Goal: Task Accomplishment & Management: Manage account settings

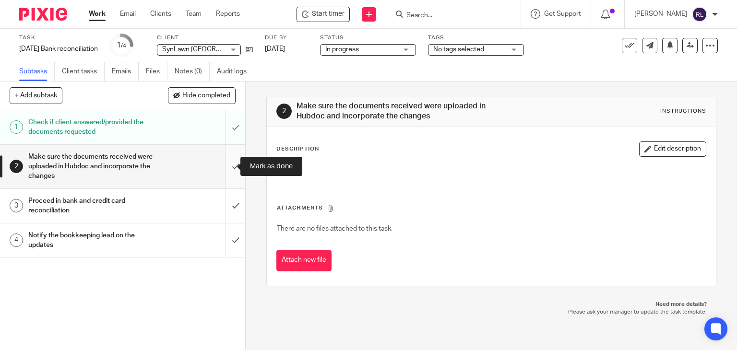
click at [225, 166] on input "submit" at bounding box center [122, 167] width 245 height 44
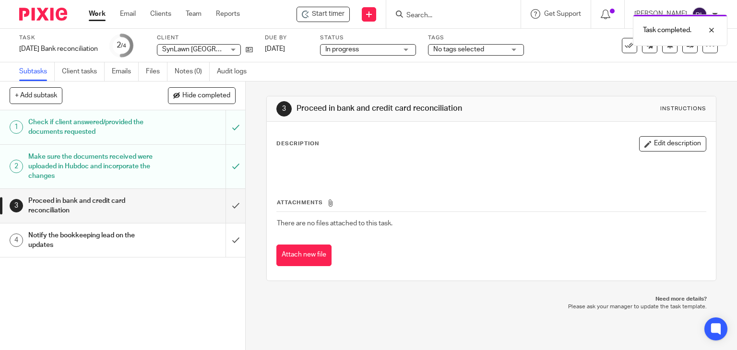
click at [48, 14] on img at bounding box center [43, 14] width 48 height 13
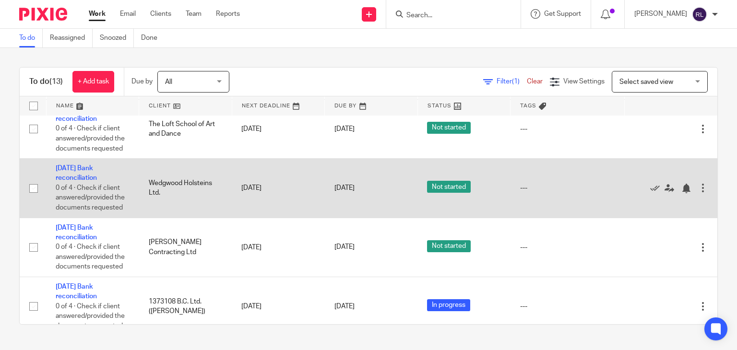
scroll to position [384, 0]
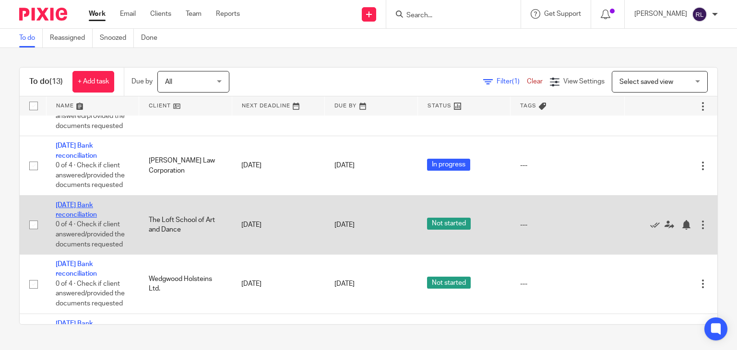
click at [89, 218] on link "[DATE] Bank reconciliation" at bounding box center [76, 210] width 41 height 16
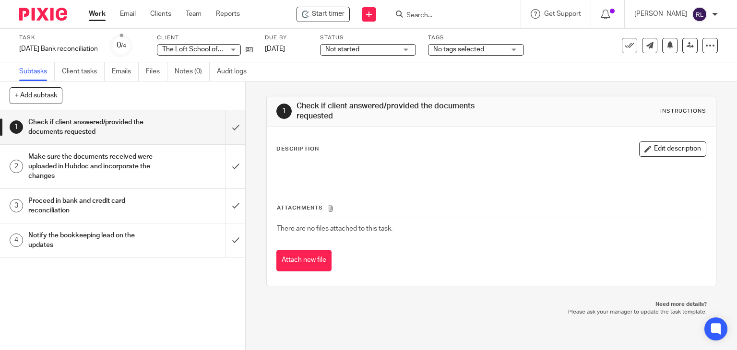
click at [343, 45] on span "Not started" at bounding box center [361, 50] width 72 height 10
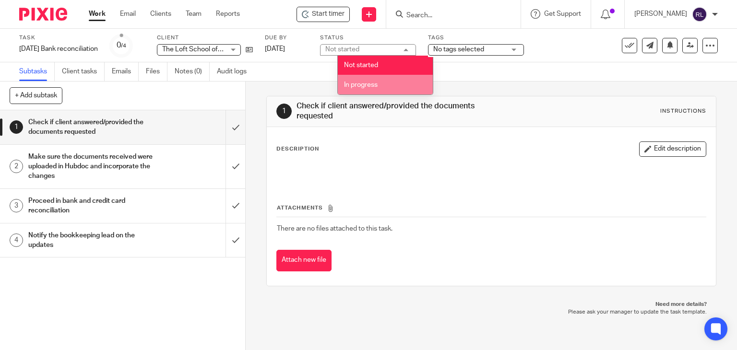
click at [347, 84] on span "In progress" at bounding box center [361, 85] width 34 height 7
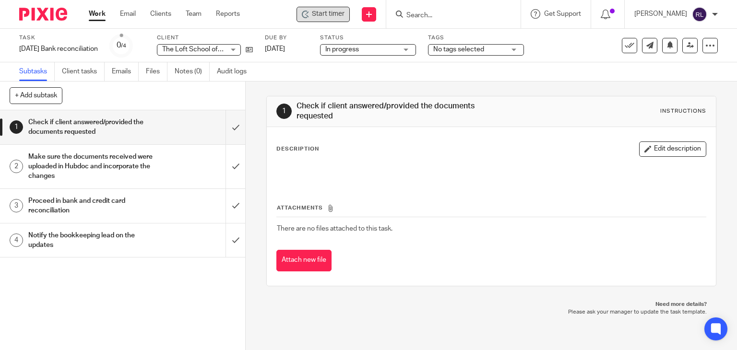
click at [324, 10] on span "Start timer" at bounding box center [328, 14] width 33 height 10
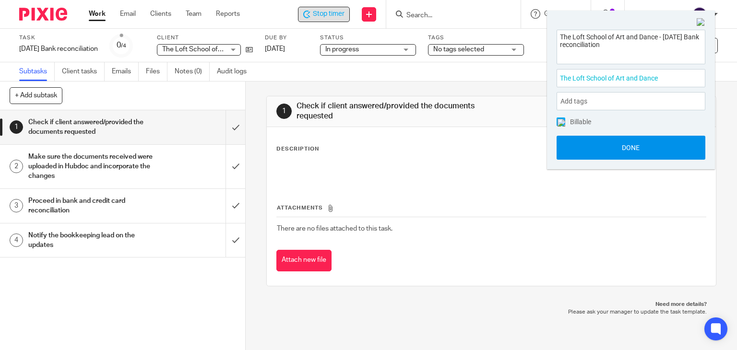
click at [640, 151] on button "Done" at bounding box center [631, 148] width 149 height 24
